Goal: Task Accomplishment & Management: Manage account settings

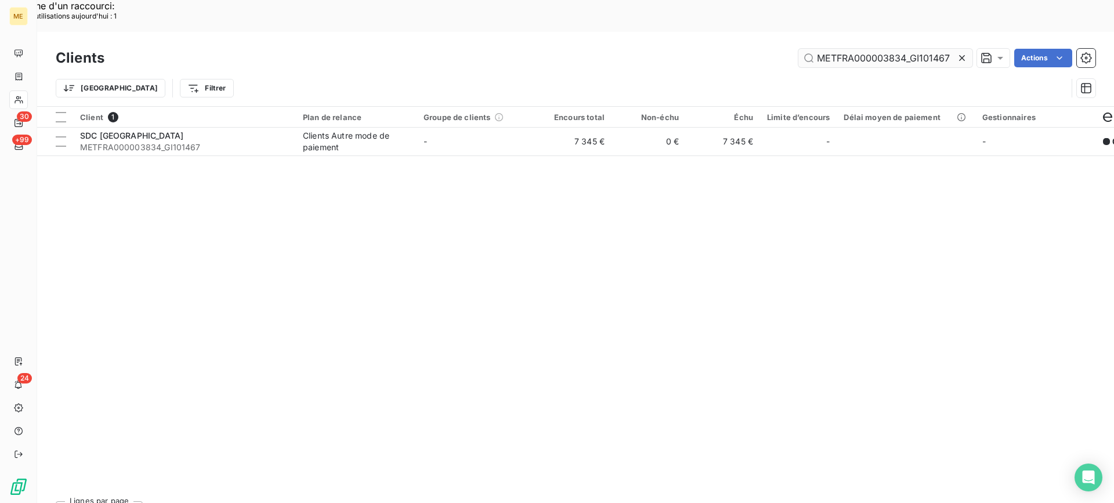
click at [817, 49] on input "METFRA000003834_GI101467" at bounding box center [885, 58] width 174 height 19
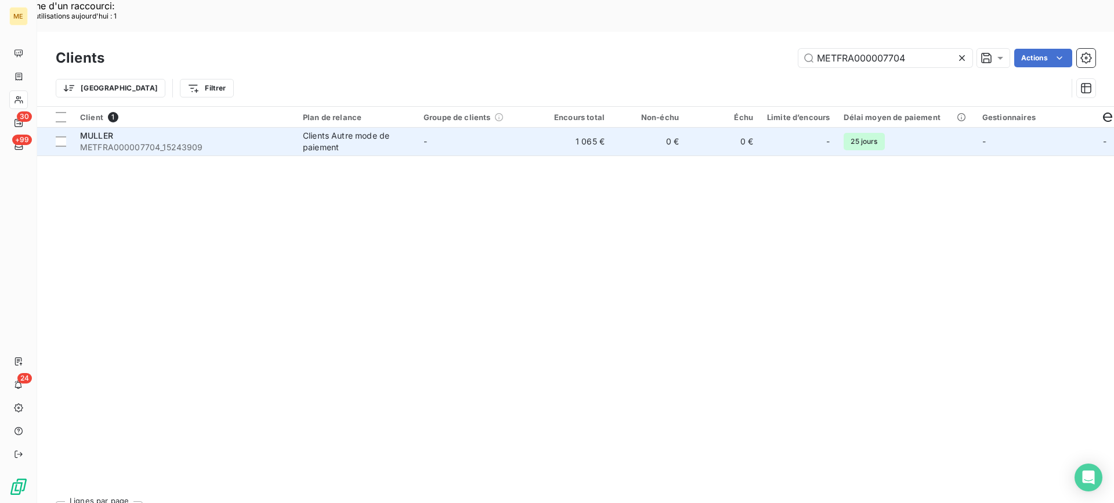
type input "METFRA000007704"
click at [220, 128] on td "MULLER METFRA000007704_15243909" at bounding box center [184, 142] width 223 height 28
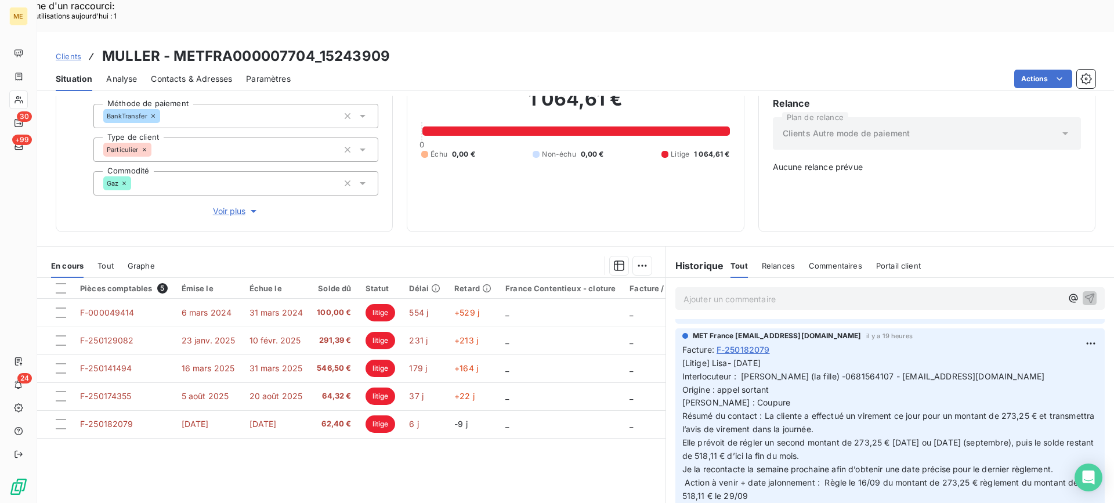
scroll to position [58, 0]
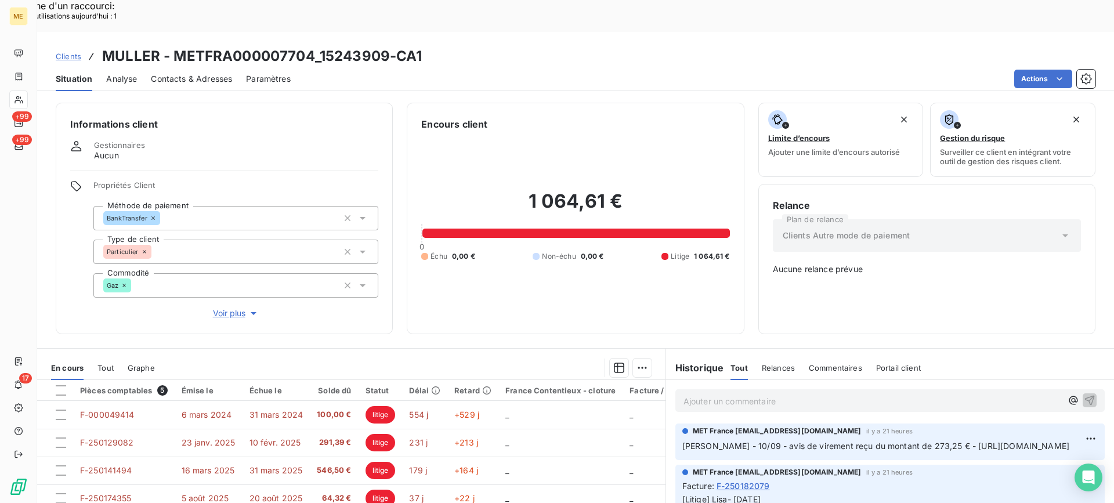
scroll to position [58, 0]
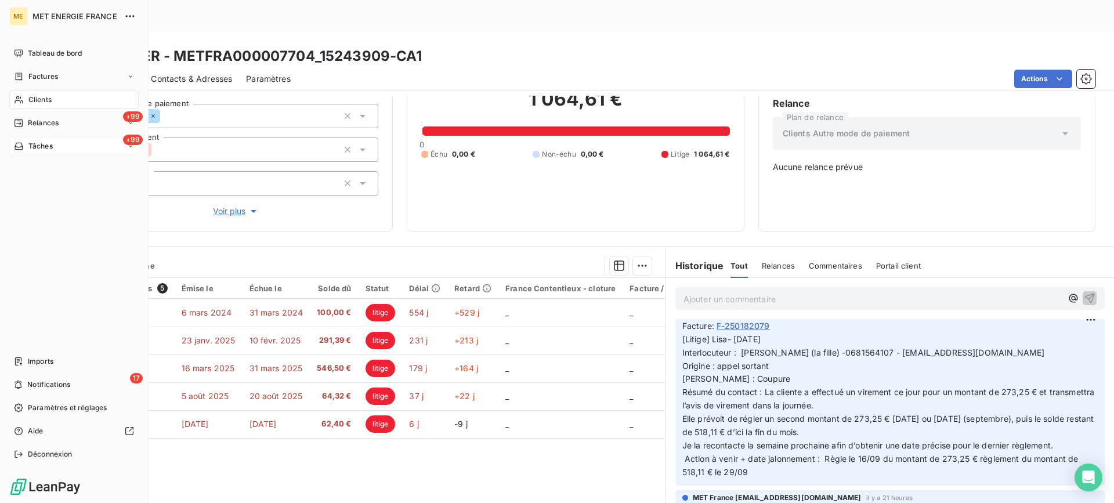
click at [67, 143] on div "+99 Tâches" at bounding box center [73, 146] width 129 height 19
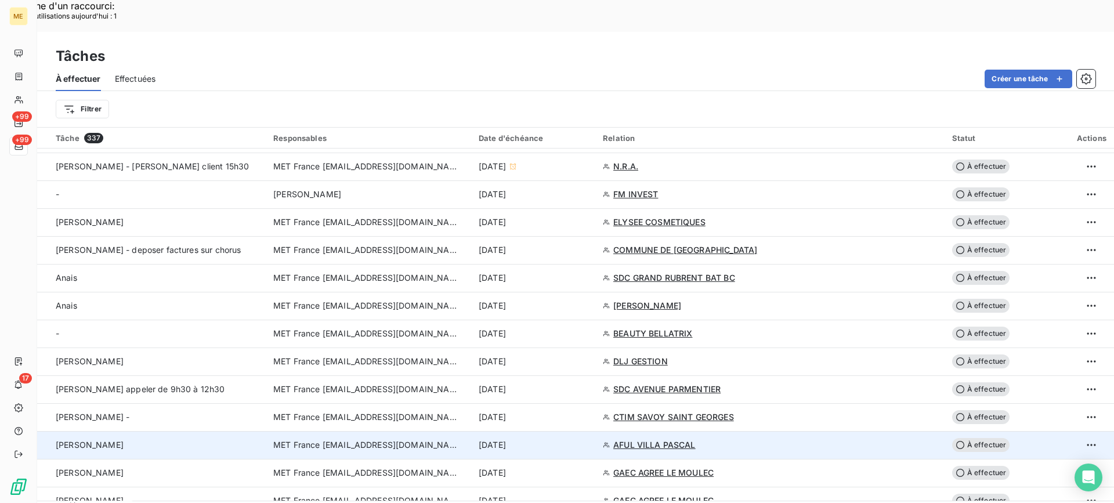
scroll to position [580, 0]
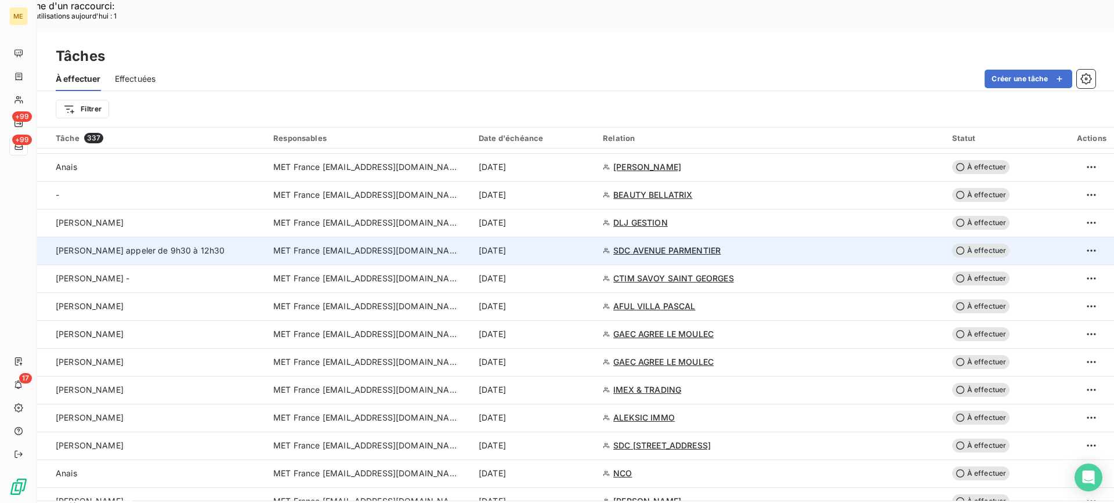
click at [183, 245] on div "[PERSON_NAME] appeler de 9h30 à 12h30" at bounding box center [158, 251] width 204 height 12
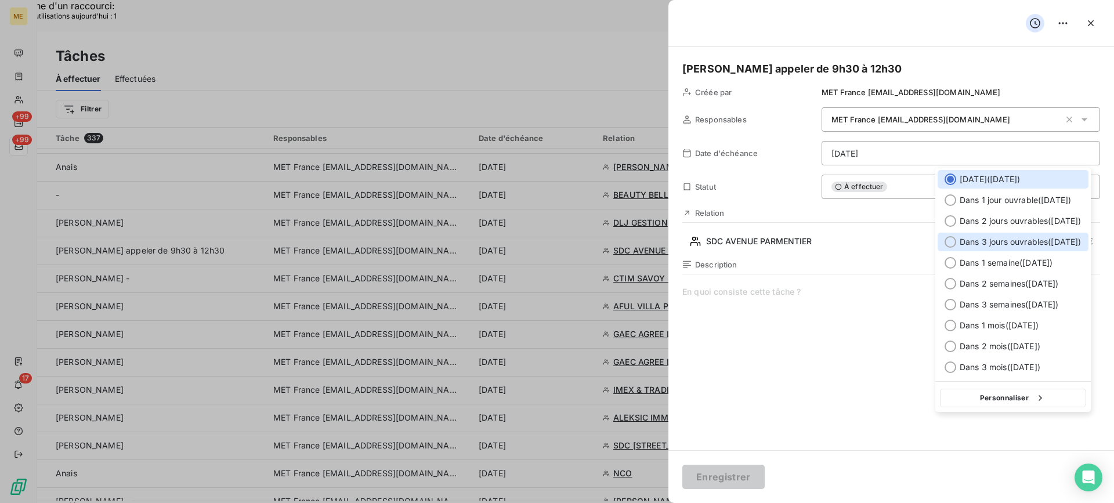
click at [969, 242] on span "Dans 3 jours ouvrables ( [DATE] )" at bounding box center [1020, 242] width 122 height 12
type input "[DATE]"
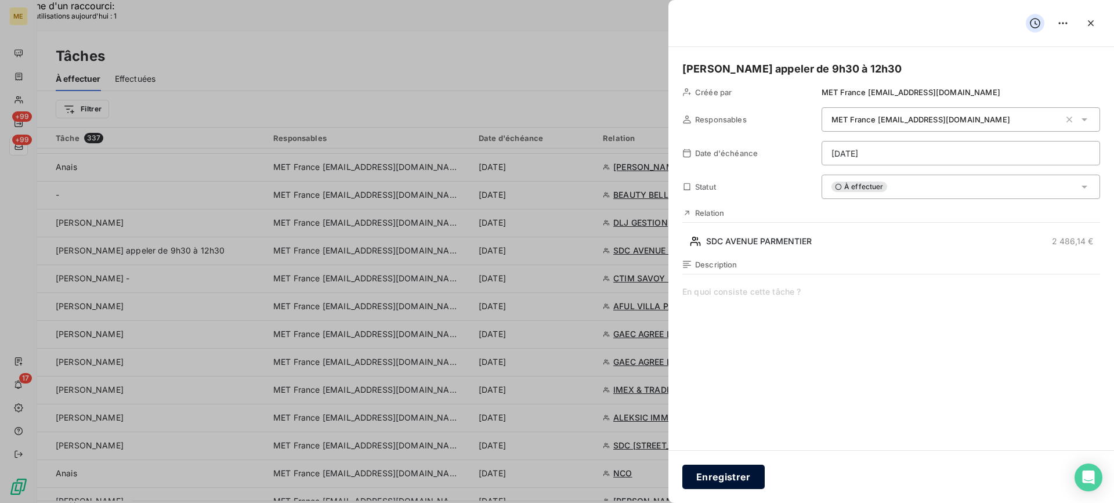
click at [741, 478] on button "Enregistrer" at bounding box center [723, 477] width 82 height 24
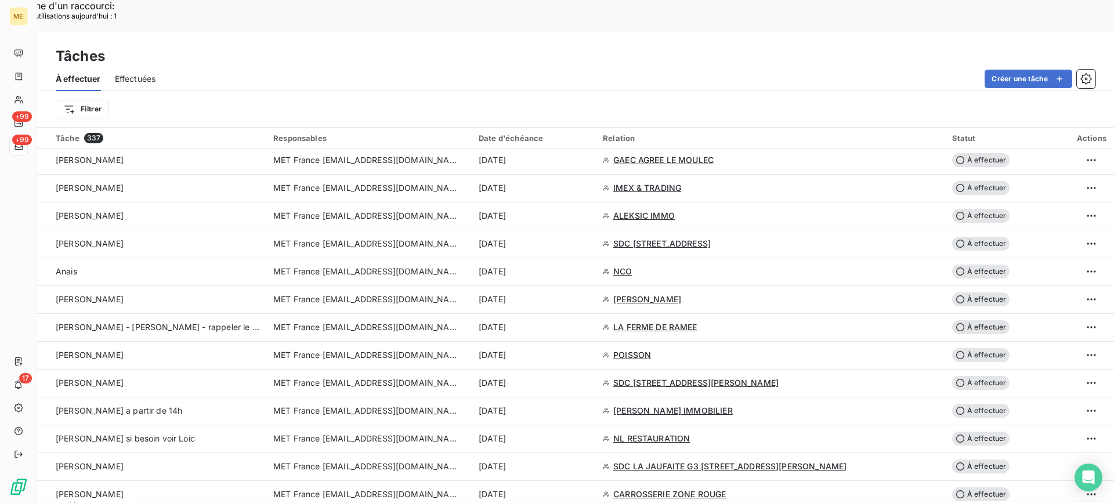
scroll to position [812, 0]
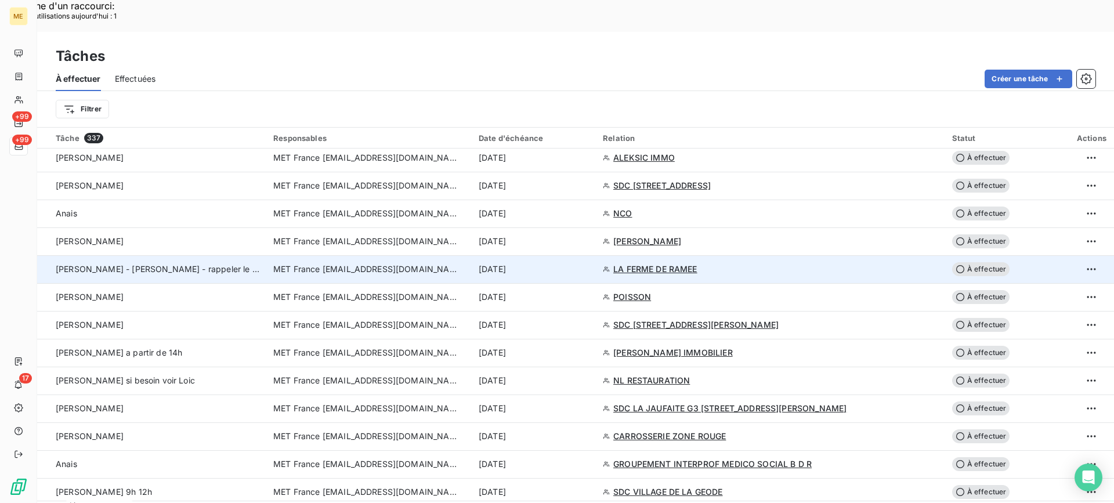
click at [184, 255] on td "[PERSON_NAME] - [PERSON_NAME] - rappeler le matin a partir de 11h" at bounding box center [151, 269] width 229 height 28
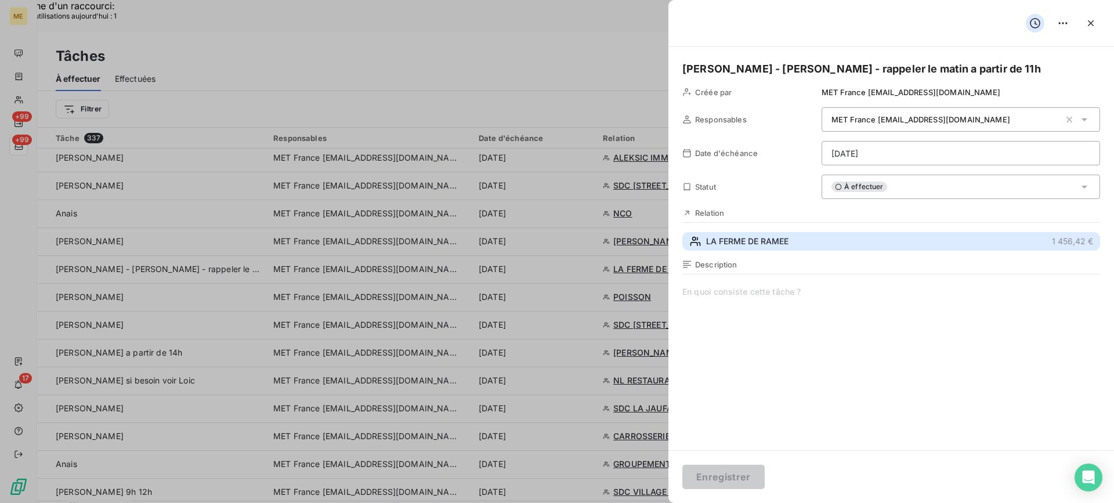
click at [796, 244] on button "LA FERME DE RAMEE 1 456,42 €" at bounding box center [891, 241] width 418 height 19
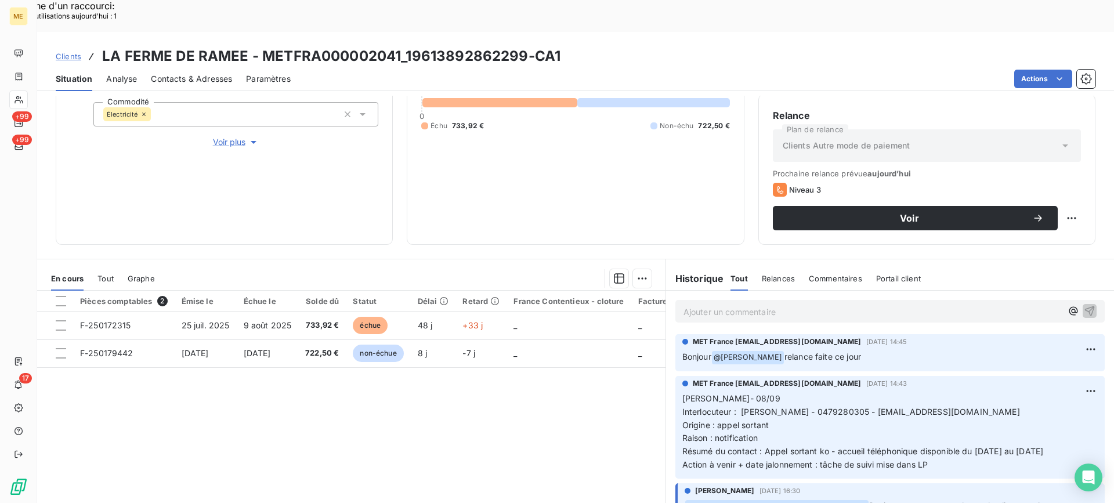
scroll to position [174, 0]
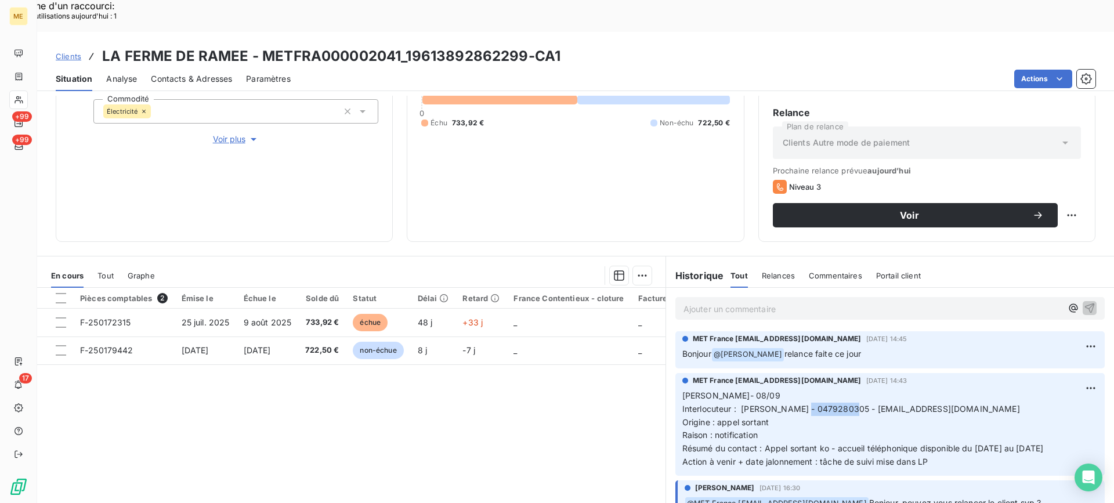
copy span "0479280305"
drag, startPoint x: 808, startPoint y: 373, endPoint x: 856, endPoint y: 376, distance: 48.3
click at [856, 404] on span "Interlocuteur : [PERSON_NAME] - 0479280305 - [EMAIL_ADDRESS][DOMAIN_NAME]" at bounding box center [851, 409] width 338 height 10
click at [549, 398] on div "Pièces comptables 2 Émise le Échue le Solde dû Statut Délai Retard France Conte…" at bounding box center [351, 399] width 628 height 223
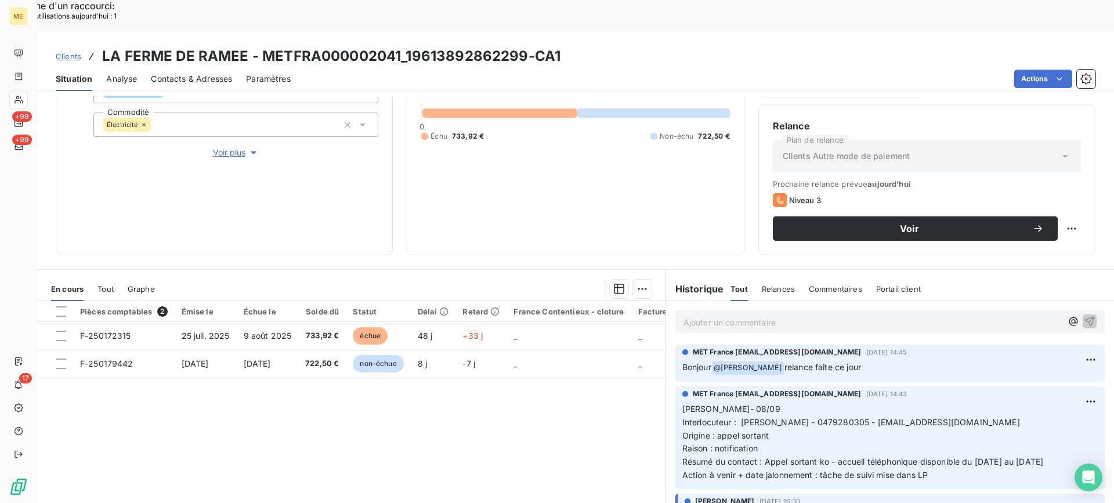
scroll to position [185, 0]
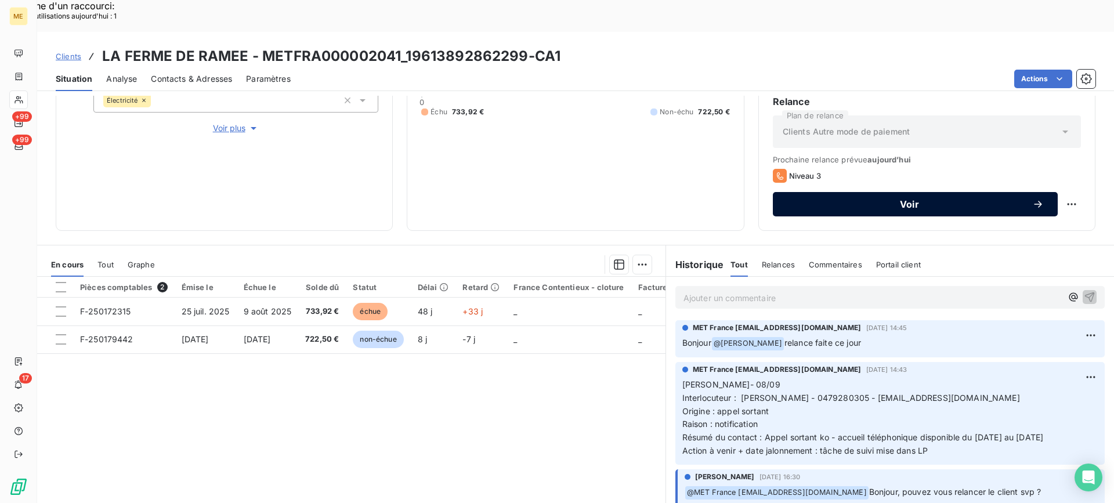
click at [860, 192] on button "Voir" at bounding box center [915, 204] width 285 height 24
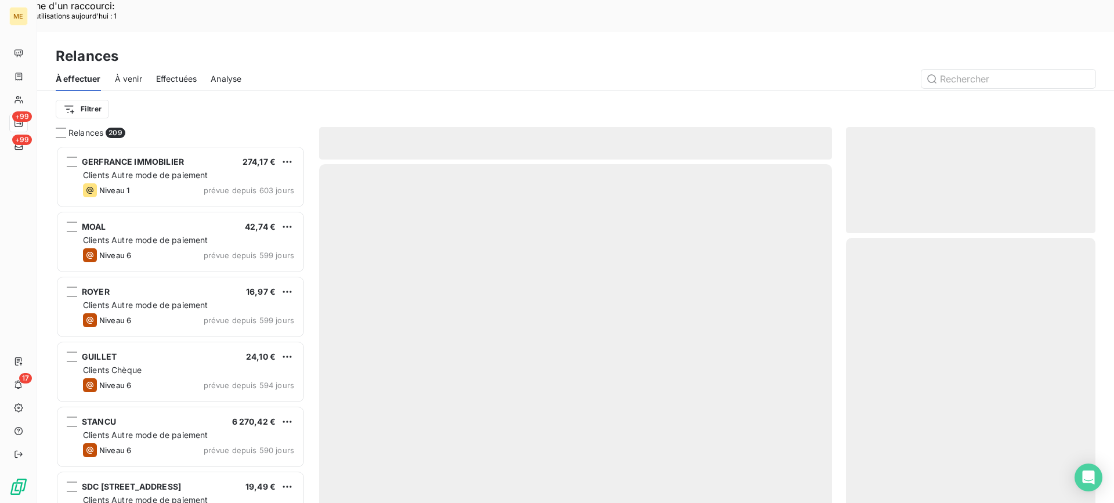
scroll to position [380, 241]
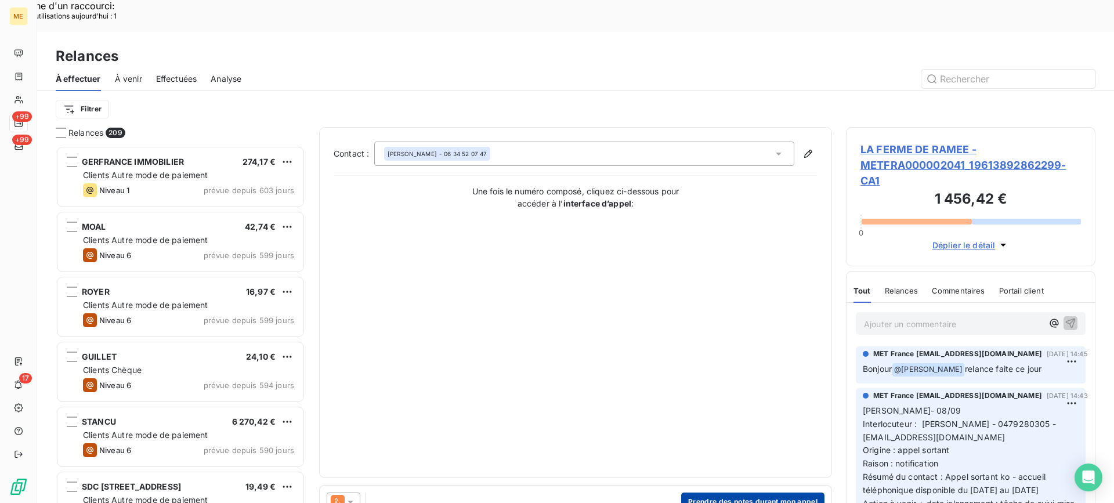
click at [696, 492] on button "Prendre des notes durant mon appel" at bounding box center [752, 501] width 143 height 19
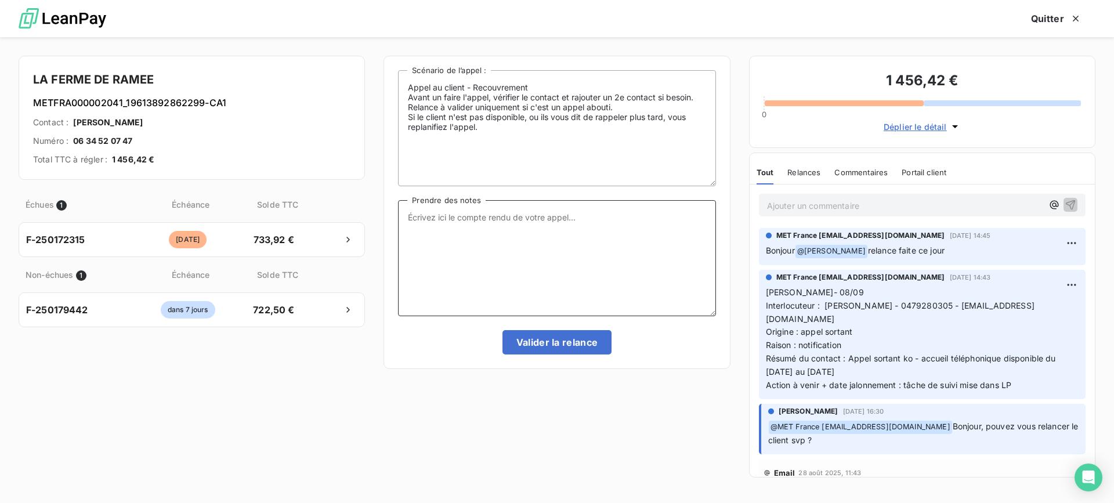
click at [590, 249] on textarea "Prendre des notes" at bounding box center [556, 258] width 317 height 116
paste textarea "[PERSON_NAME]- date Interlocuteur : Origine : [PERSON_NAME] : Résumé du contact…"
click at [485, 215] on textarea "[PERSON_NAME]- date Interlocuteur : Origine : [PERSON_NAME] : Résumé du contact…" at bounding box center [556, 258] width 317 height 116
click at [632, 233] on textarea "[PERSON_NAME]- 11/09 Interlocuteur : Origine : [PERSON_NAME] : Résumé du contac…" at bounding box center [556, 258] width 317 height 116
click at [609, 225] on textarea "[PERSON_NAME]- 11/09 Interlocuteur : Origine : [PERSON_NAME] : Résumé du contac…" at bounding box center [556, 258] width 317 height 116
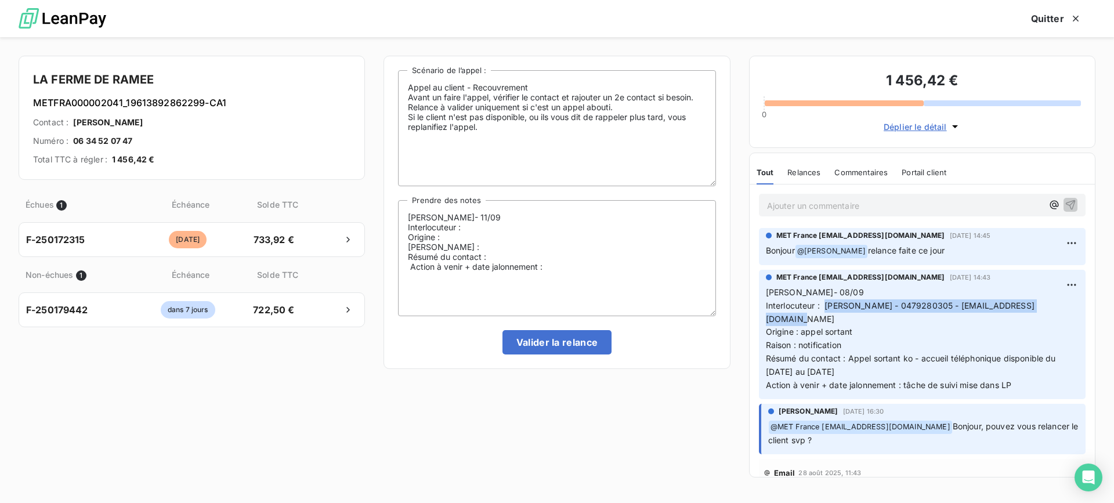
copy span "[PERSON_NAME] - 0479280305 - [EMAIL_ADDRESS][DOMAIN_NAME]"
drag, startPoint x: 826, startPoint y: 303, endPoint x: 820, endPoint y: 317, distance: 15.1
click at [1067, 311] on p "[PERSON_NAME]- 08/09 Interlocuteur : [PERSON_NAME] - 0479280305 - [EMAIL_ADDRES…" at bounding box center [922, 339] width 313 height 106
click at [520, 229] on textarea "[PERSON_NAME]- 11/09 Interlocuteur : Origine : [PERSON_NAME] : Résumé du contac…" at bounding box center [556, 258] width 317 height 116
paste textarea "[PERSON_NAME] - 0479280305 - [EMAIL_ADDRESS][DOMAIN_NAME]"
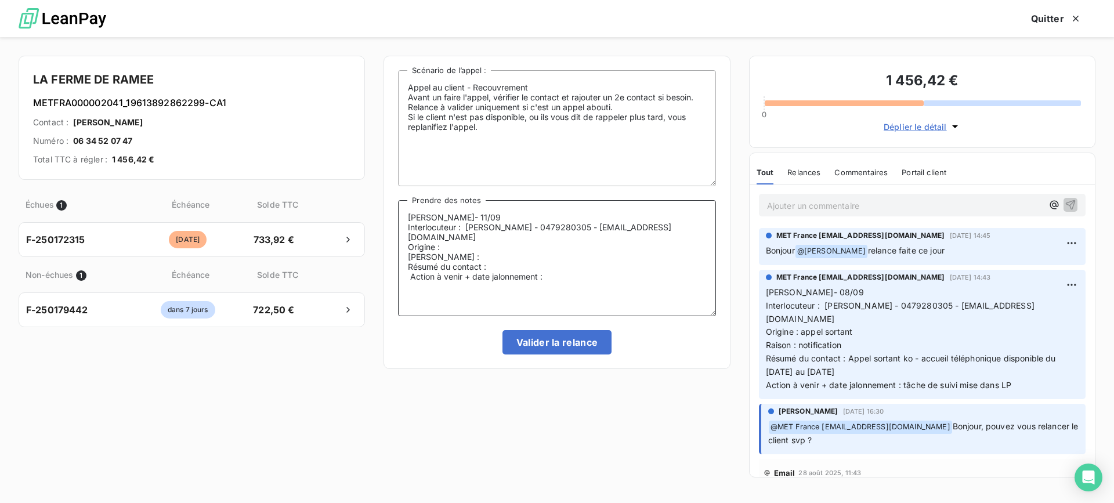
click at [507, 234] on textarea "[PERSON_NAME]- 11/09 Interlocuteur : [PERSON_NAME] - 0479280305 - [EMAIL_ADDRES…" at bounding box center [556, 258] width 317 height 116
click at [582, 256] on textarea "[PERSON_NAME]- 11/09 Interlocuteur : [PERSON_NAME] - 0479280305 - [EMAIL_ADDRES…" at bounding box center [556, 258] width 317 height 116
click at [599, 248] on textarea "[PERSON_NAME]- 11/09 Interlocuteur : [PERSON_NAME] - 0479280305 - [EMAIL_ADDRES…" at bounding box center [556, 258] width 317 height 116
click at [594, 260] on textarea "[PERSON_NAME]- 11/09 Interlocuteur : [PERSON_NAME] - 0479280305 - [EMAIL_ADDRES…" at bounding box center [556, 258] width 317 height 116
click at [605, 291] on textarea "[PERSON_NAME]- 11/09 Interlocuteur : [PERSON_NAME] - 0479280305 - [EMAIL_ADDRES…" at bounding box center [556, 258] width 317 height 116
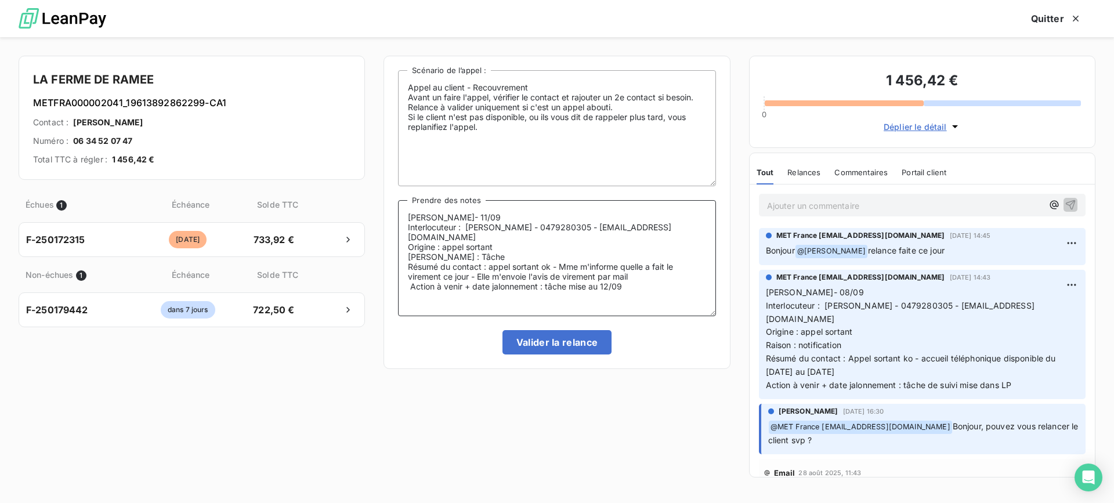
click at [639, 254] on textarea "[PERSON_NAME]- 11/09 Interlocuteur : [PERSON_NAME] - 0479280305 - [EMAIL_ADDRES…" at bounding box center [556, 258] width 317 height 116
click at [0, 0] on lt-strong "u'e" at bounding box center [0, 0] width 0 height 0
type textarea "[PERSON_NAME]- 11/09 Interlocuteur : [PERSON_NAME] - 0479280305 - [EMAIL_ADDRES…"
click at [573, 342] on button "Valider la relance" at bounding box center [557, 342] width 110 height 24
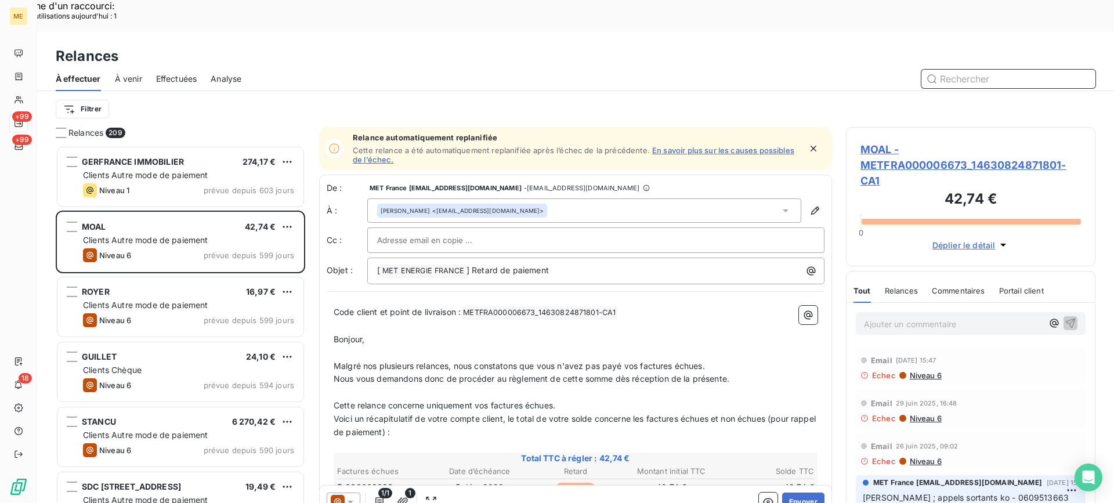
click at [174, 67] on div "Effectuées" at bounding box center [176, 79] width 41 height 24
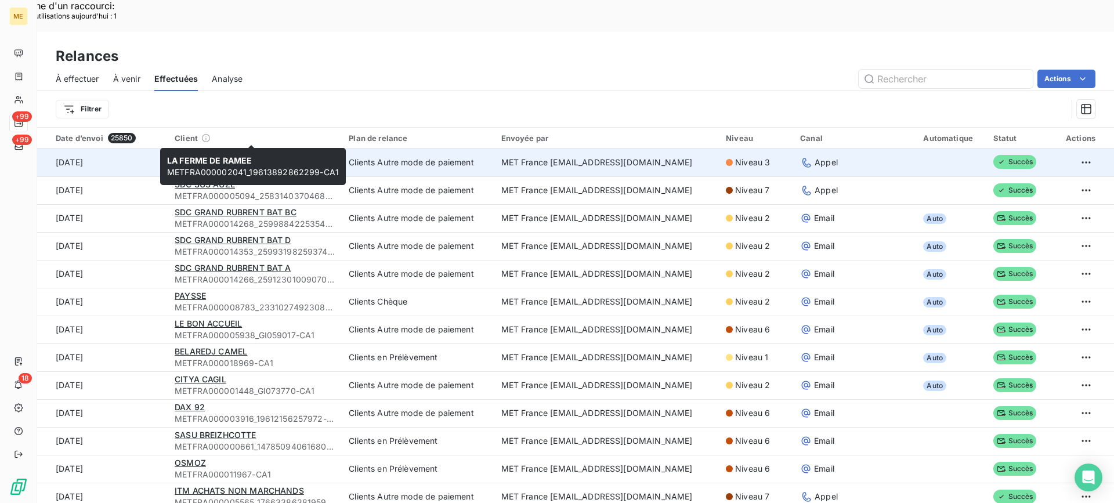
click at [244, 151] on span "LA FERME DE RAMEE" at bounding box center [217, 156] width 84 height 10
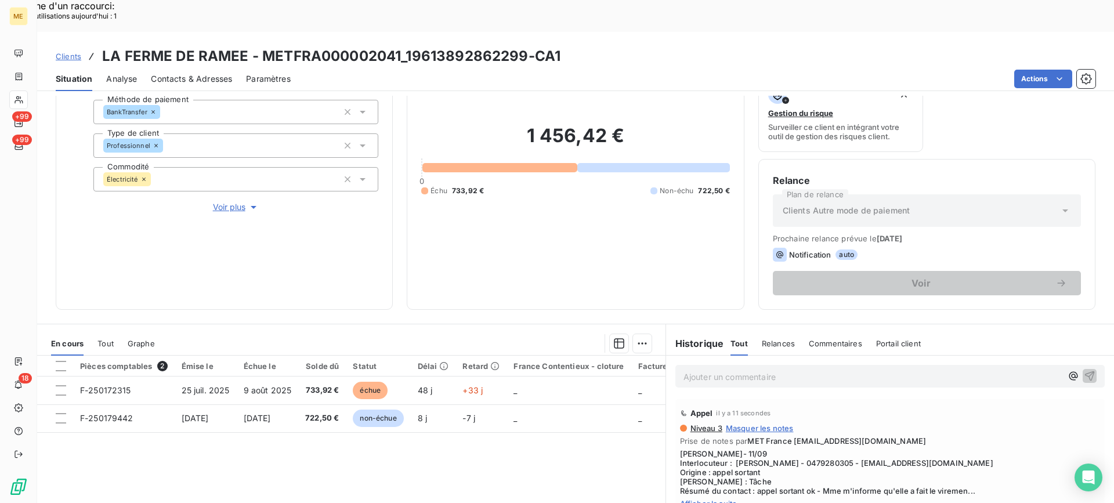
scroll to position [185, 0]
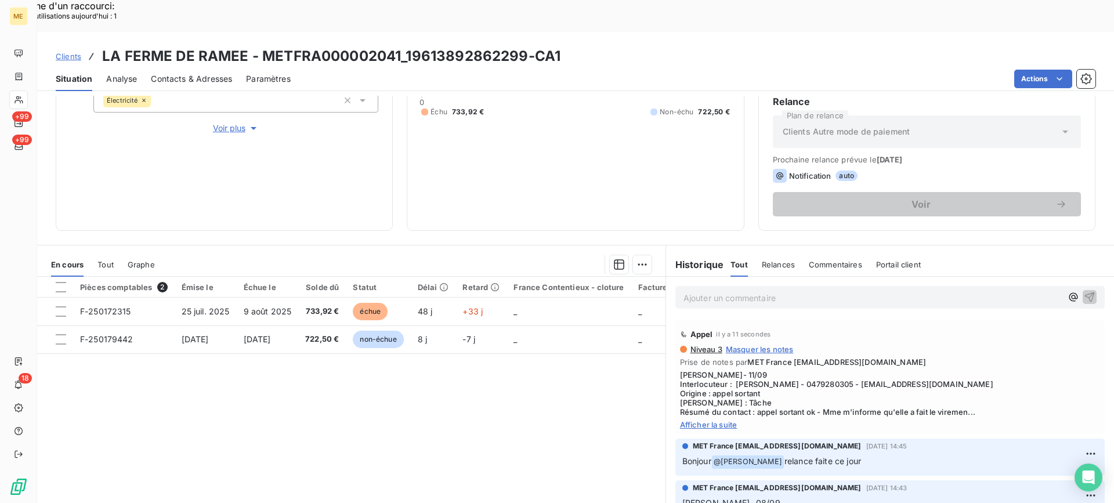
click at [718, 420] on span "Afficher la suite" at bounding box center [890, 424] width 420 height 9
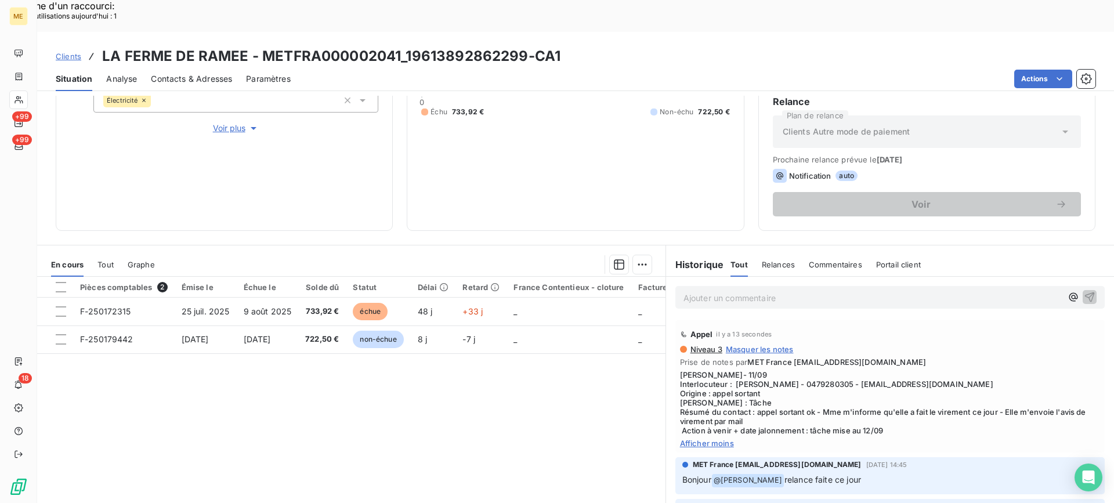
click at [715, 438] on span "Afficher moins" at bounding box center [890, 442] width 420 height 9
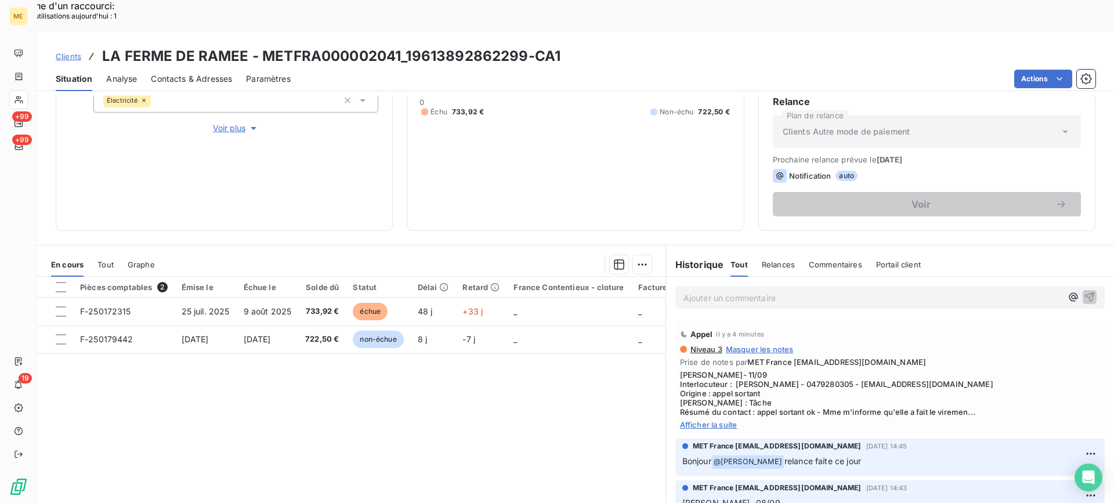
click at [718, 420] on span "Afficher la suite" at bounding box center [890, 424] width 420 height 9
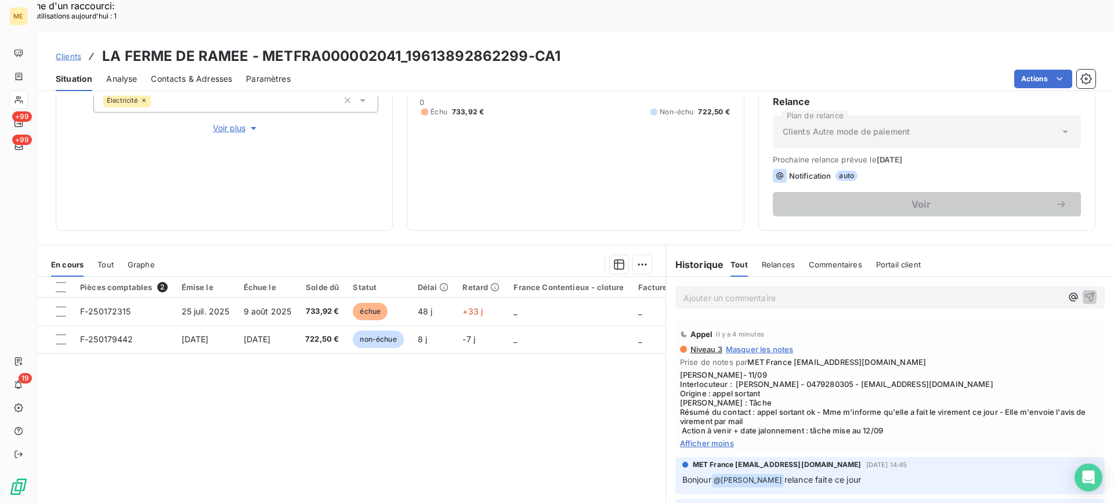
click at [750, 387] on span "[PERSON_NAME]- 11/09 Interlocuteur : [PERSON_NAME] - 0479280305 - [EMAIL_ADDRES…" at bounding box center [890, 402] width 420 height 65
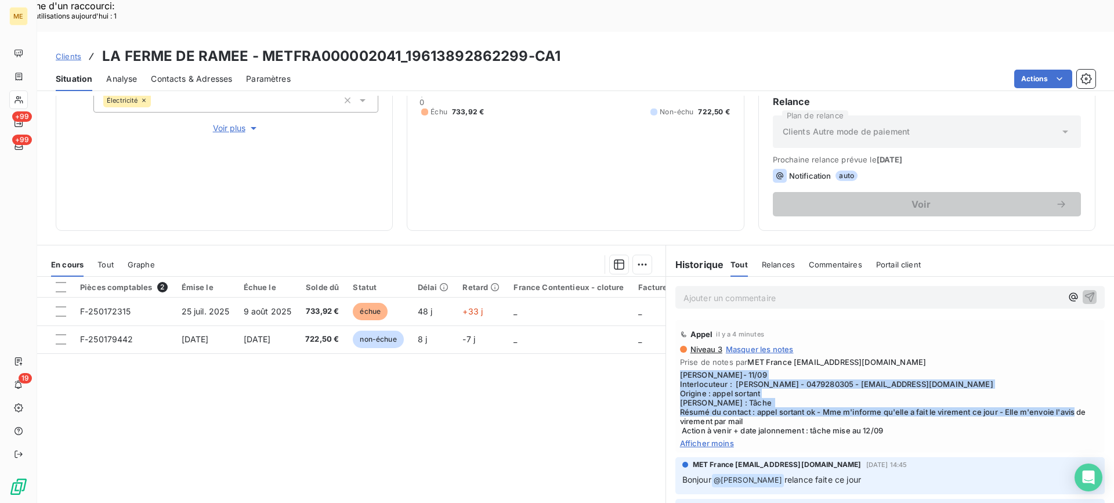
copy span "[PERSON_NAME]- 11/09 Interlocuteur : [PERSON_NAME] - 0479280305 - [EMAIL_ADDRES…"
drag, startPoint x: 749, startPoint y: 386, endPoint x: 669, endPoint y: 344, distance: 89.8
click at [675, 344] on div "Appel il y a 4 minutes Niveau 3 Masquer les notes Prise de notes par MET France…" at bounding box center [889, 386] width 429 height 132
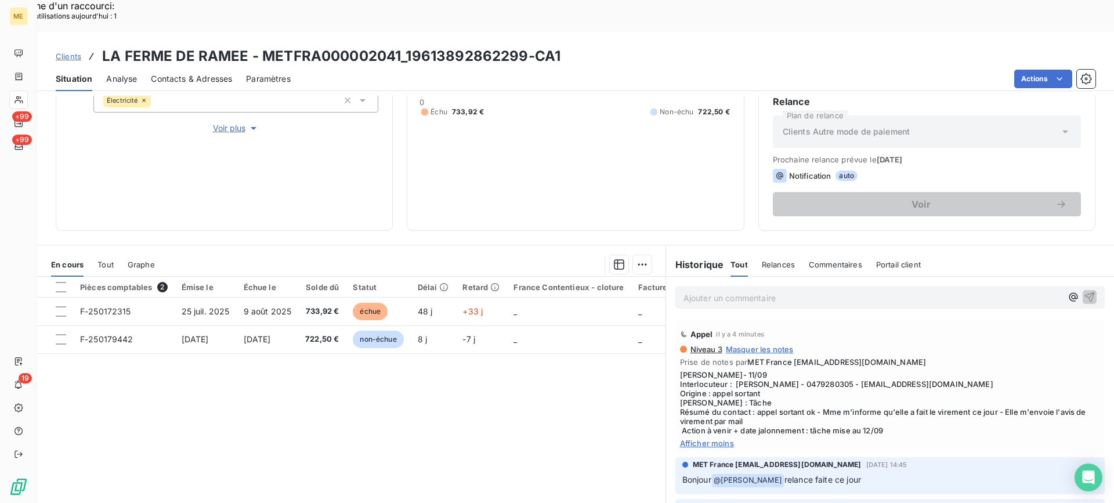
click at [933, 422] on div "Appel il y a 4 minutes Niveau 3 Masquer les notes Prise de notes par MET France…" at bounding box center [890, 386] width 448 height 137
copy h3 "METFRA000002041"
drag, startPoint x: 257, startPoint y: 20, endPoint x: 401, endPoint y: 26, distance: 144.0
click at [401, 46] on h3 "LA FERME DE RAMEE - METFRA000002041_19613892862299-CA1" at bounding box center [331, 56] width 458 height 21
copy span "[EMAIL_ADDRESS][DOMAIN_NAME]"
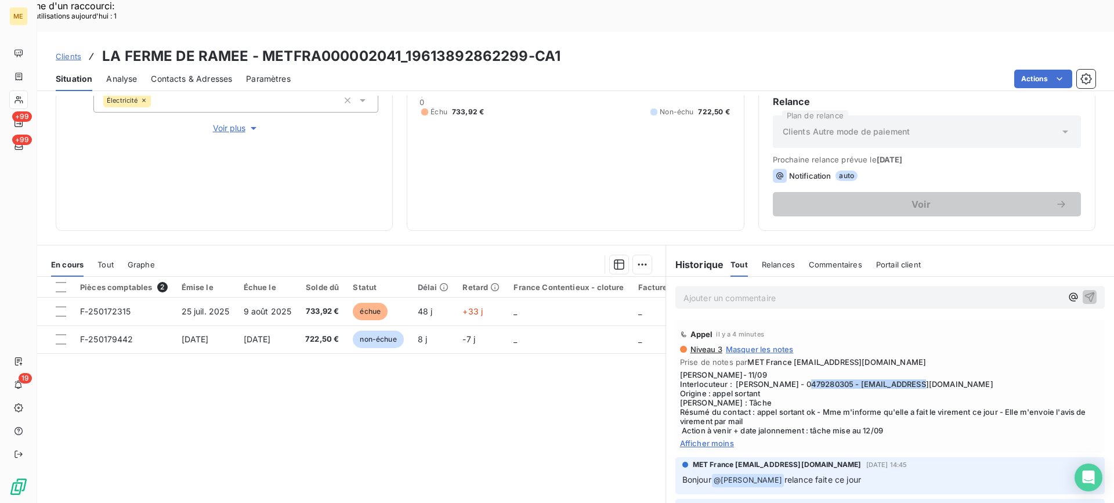
drag, startPoint x: 850, startPoint y: 352, endPoint x: 958, endPoint y: 353, distance: 107.9
click at [958, 370] on span "[PERSON_NAME]- 11/09 Interlocuteur : [PERSON_NAME] - 0479280305 - [EMAIL_ADDRES…" at bounding box center [890, 402] width 420 height 65
copy h3 "19613892862299"
drag, startPoint x: 405, startPoint y: 24, endPoint x: 523, endPoint y: 26, distance: 118.3
click at [523, 46] on h3 "LA FERME DE RAMEE - METFRA000002041_19613892862299-CA1" at bounding box center [331, 56] width 458 height 21
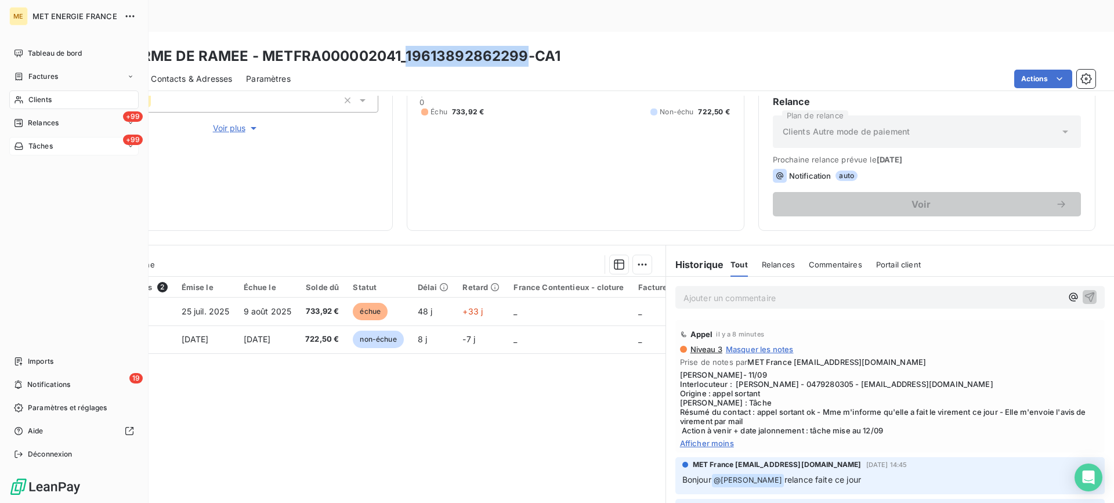
click at [40, 144] on span "Tâches" at bounding box center [40, 146] width 24 height 10
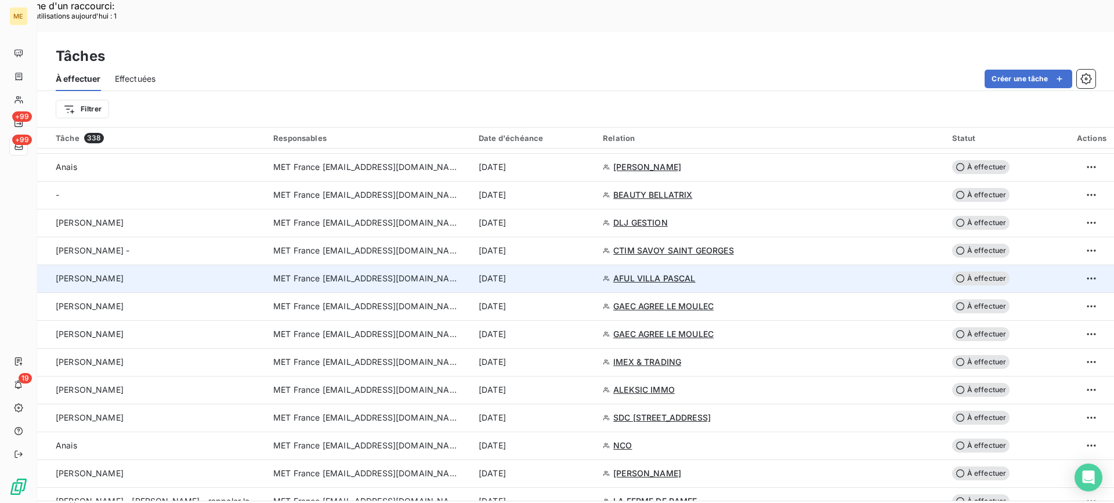
scroll to position [638, 0]
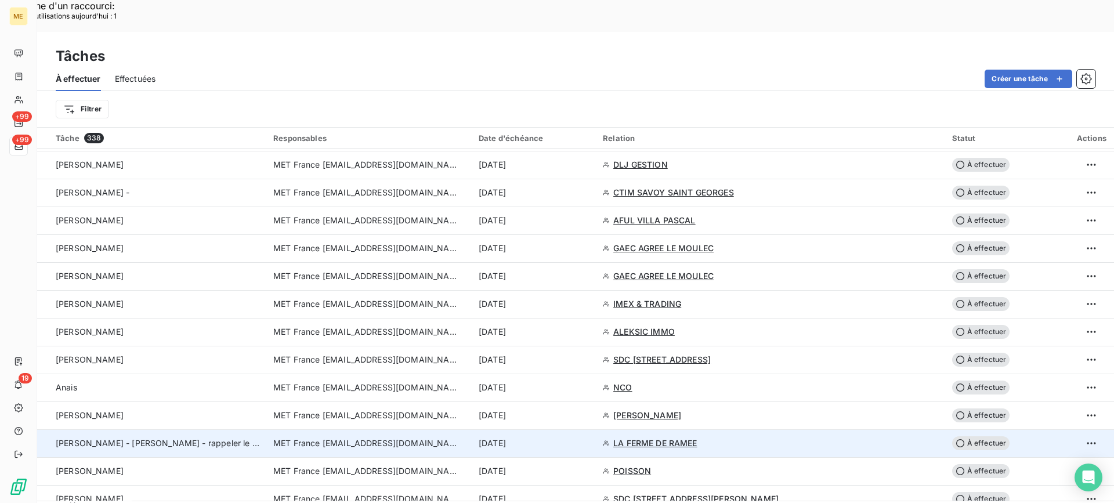
click at [168, 429] on td "[PERSON_NAME] - [PERSON_NAME] - rappeler le matin a partir de 11h" at bounding box center [151, 443] width 229 height 28
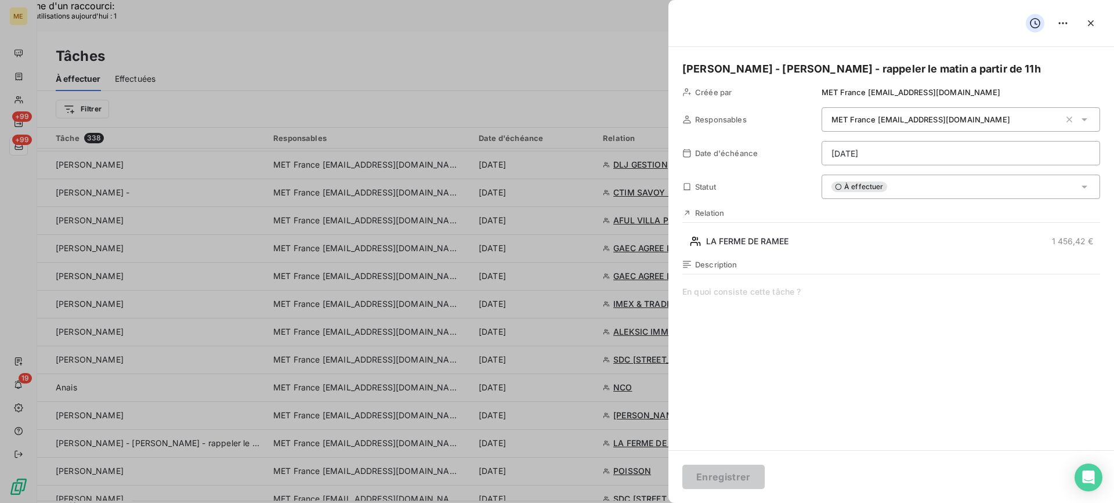
click at [782, 305] on span at bounding box center [891, 397] width 418 height 223
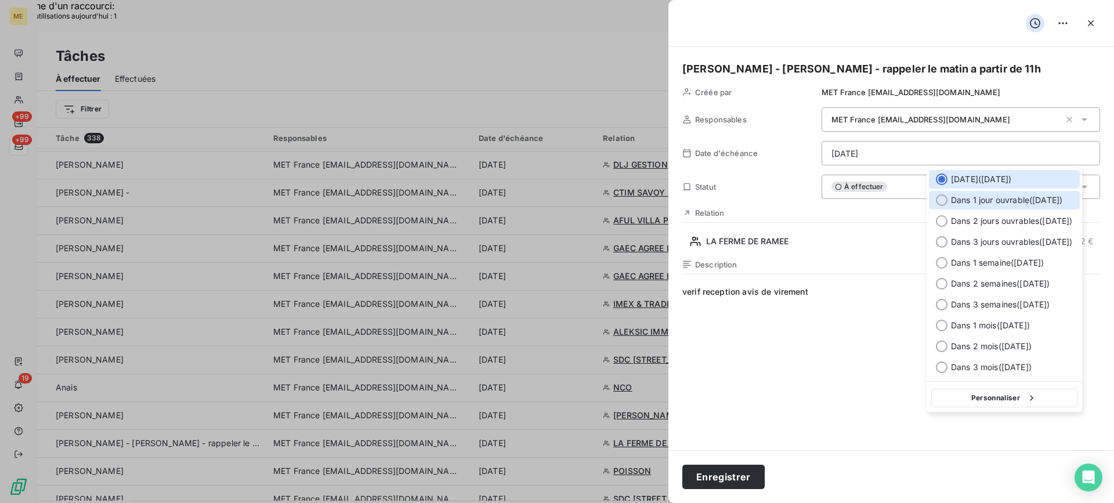
click at [946, 202] on div at bounding box center [942, 200] width 12 height 12
type input "[DATE]"
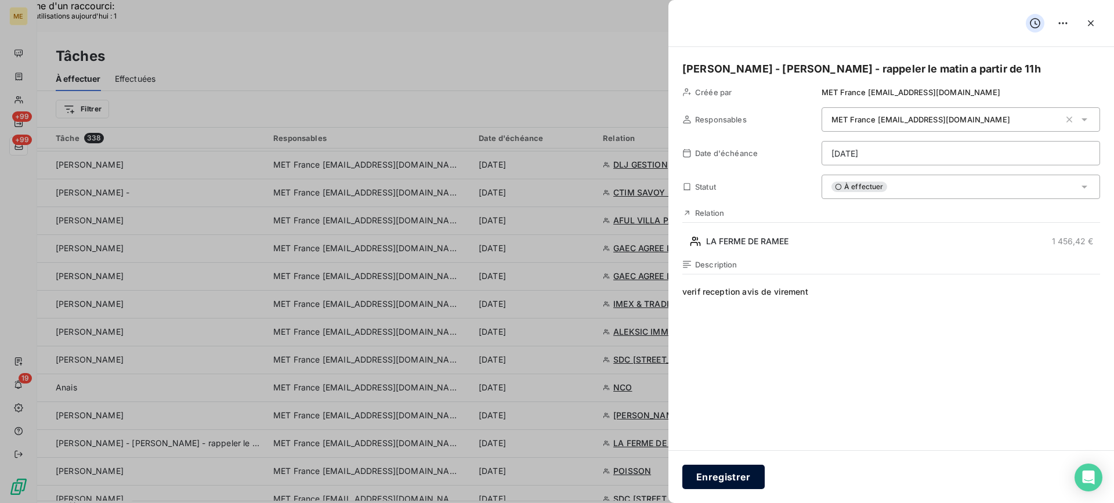
click at [720, 477] on button "Enregistrer" at bounding box center [723, 477] width 82 height 24
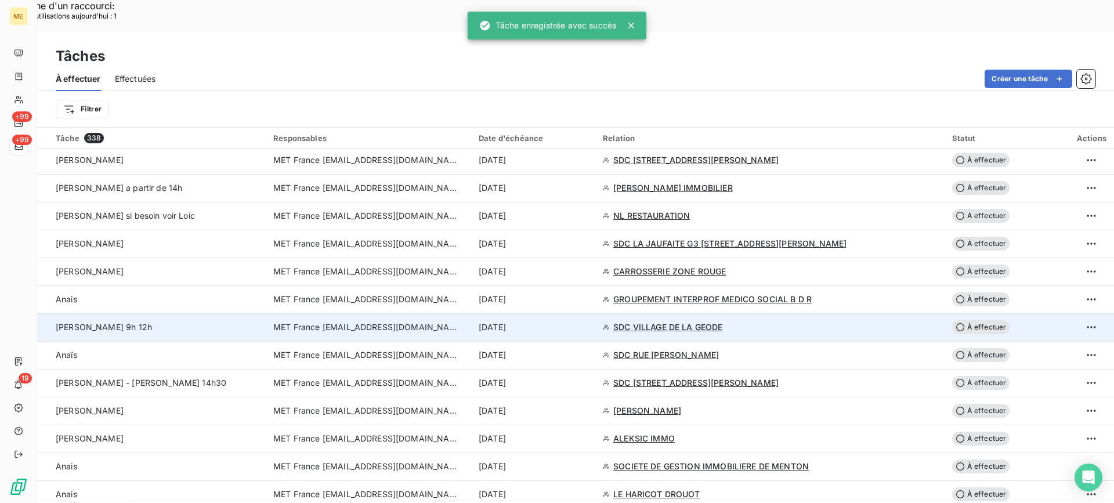
scroll to position [928, 0]
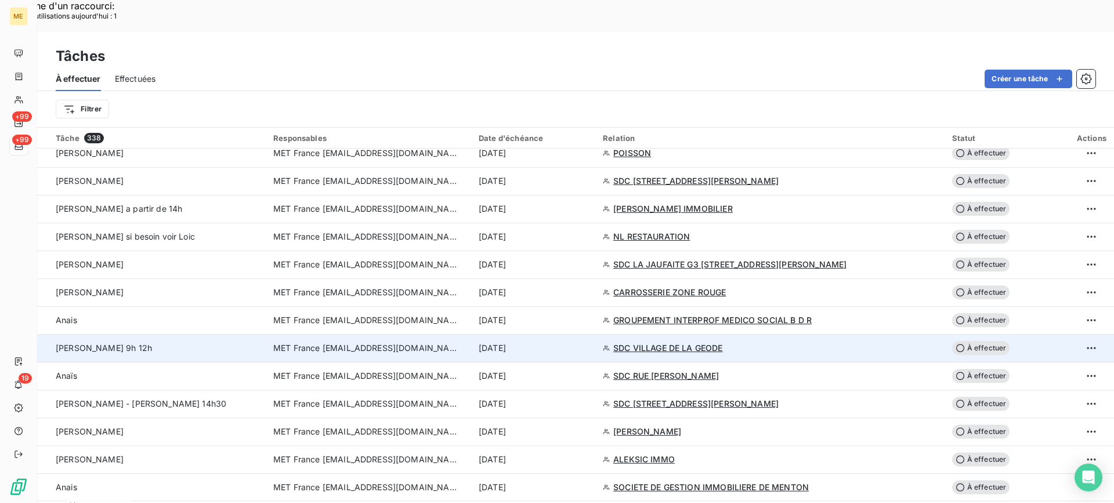
click at [260, 334] on td "[PERSON_NAME] 9h 12h" at bounding box center [151, 348] width 229 height 28
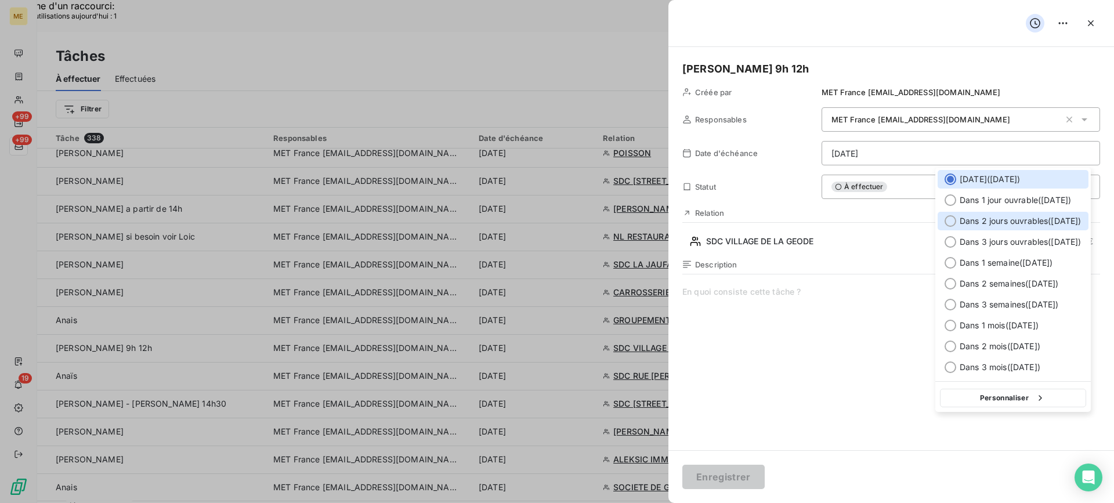
click at [1001, 222] on span "Dans 2 jours ouvrables ( [DATE] )" at bounding box center [1020, 221] width 122 height 12
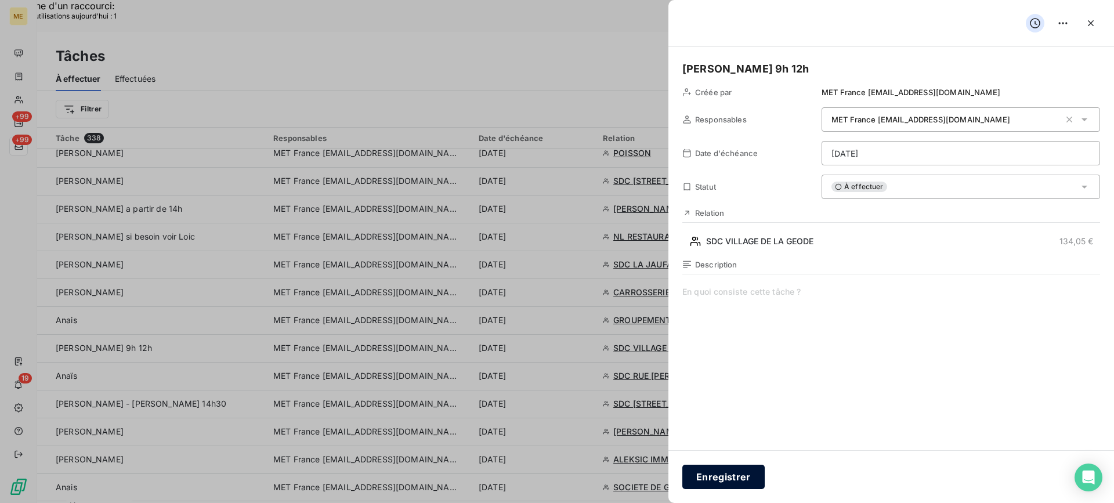
click at [742, 478] on button "Enregistrer" at bounding box center [723, 477] width 82 height 24
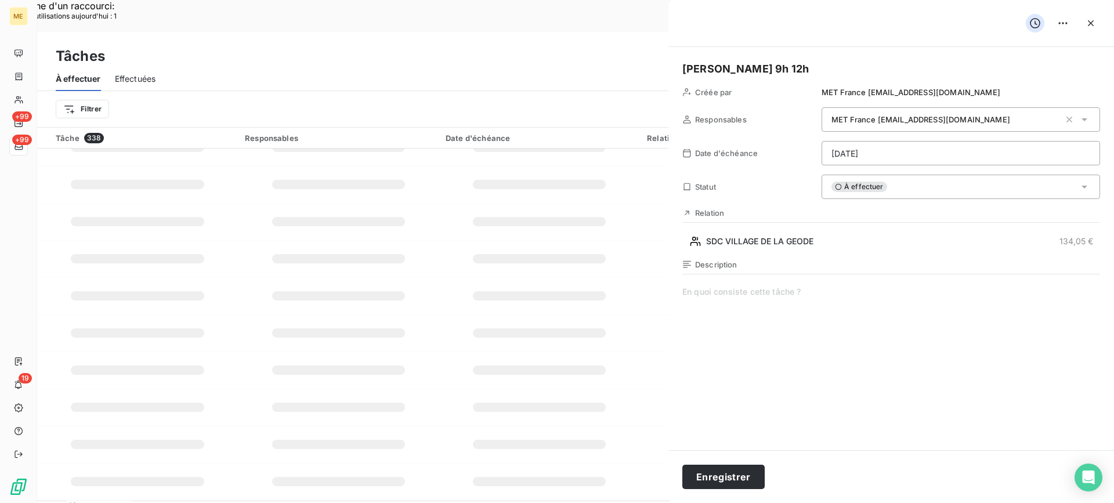
type input "[DATE]"
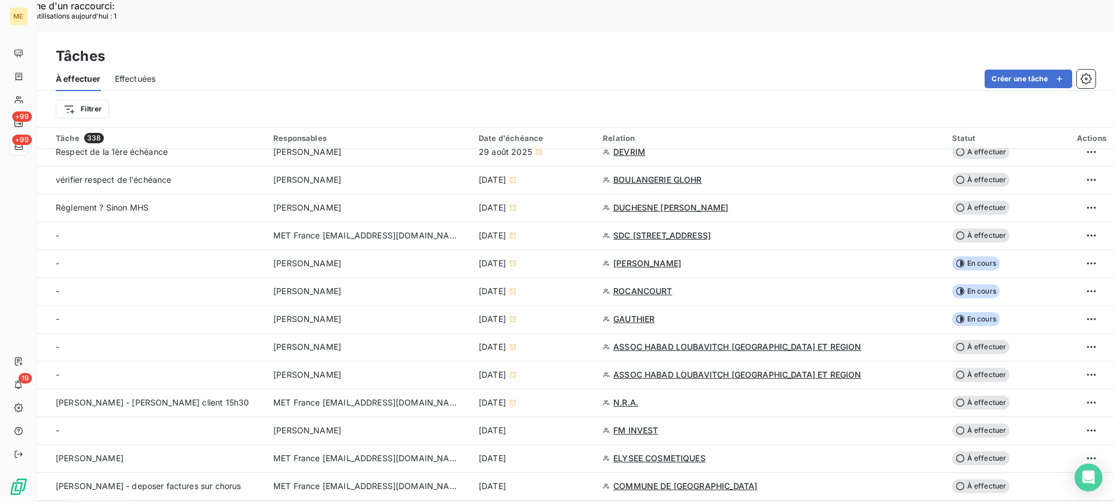
scroll to position [406, 0]
